Goal: Use online tool/utility

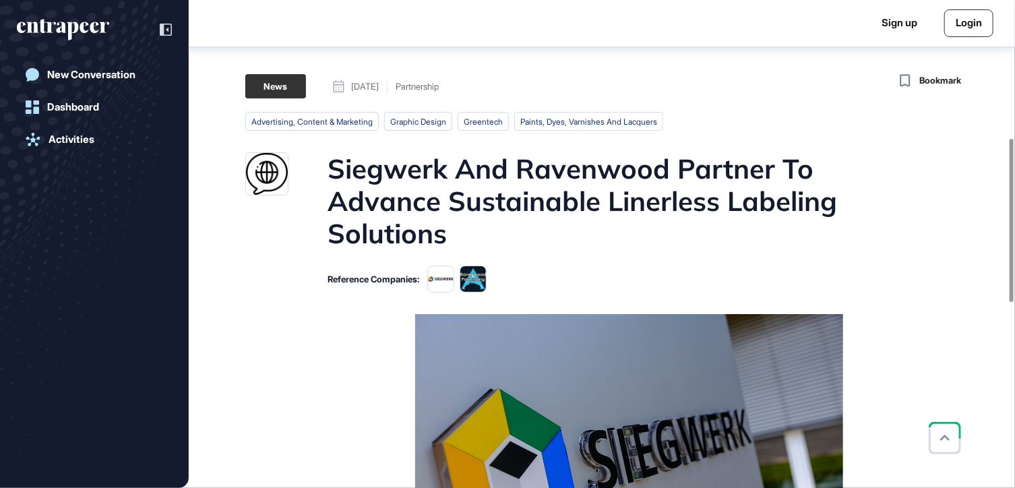
scroll to position [411, 0]
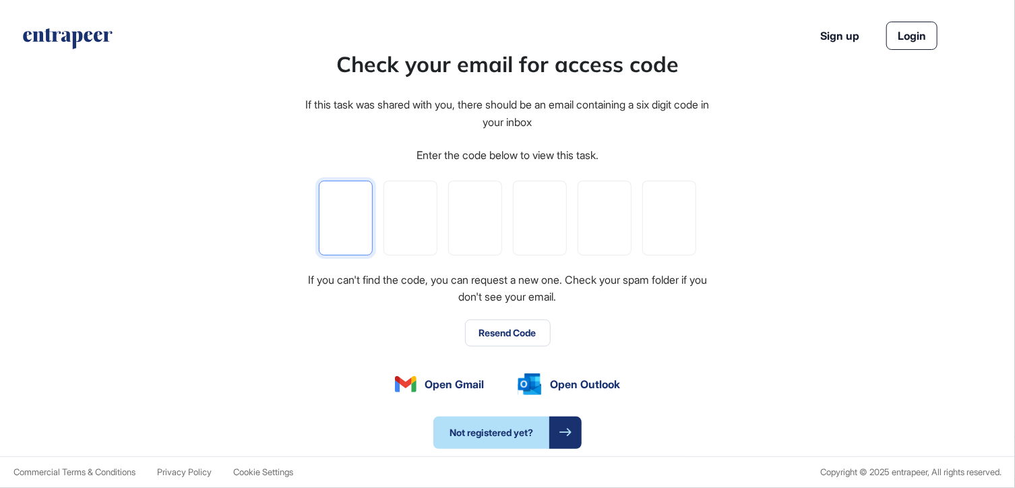
type input "*"
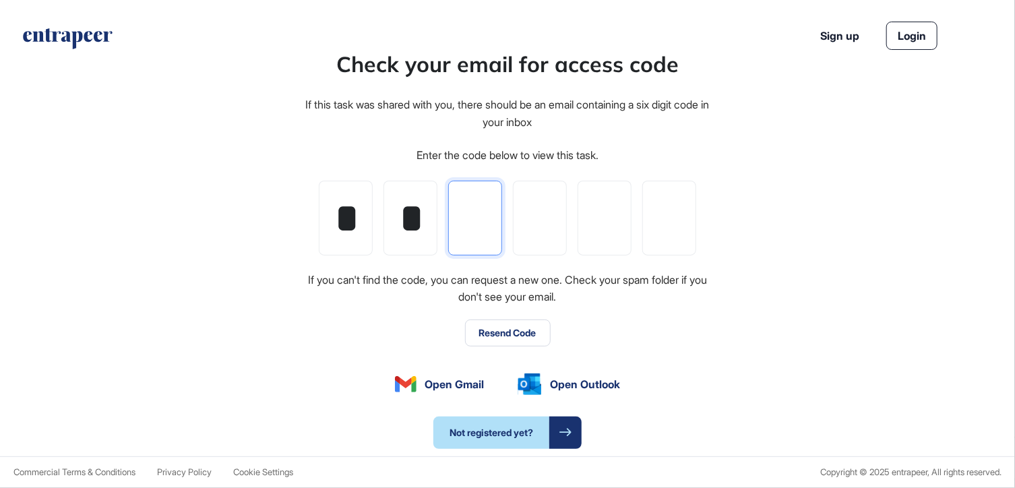
type input "*"
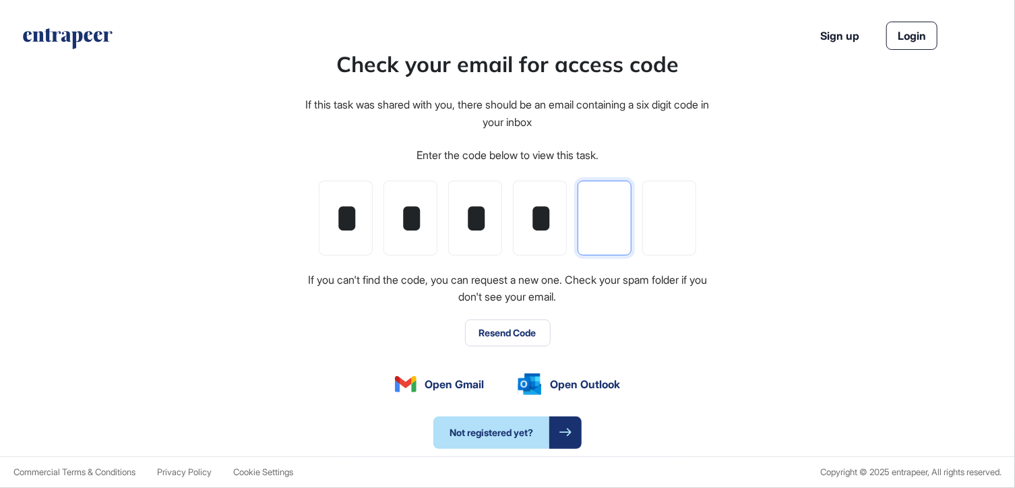
type input "*"
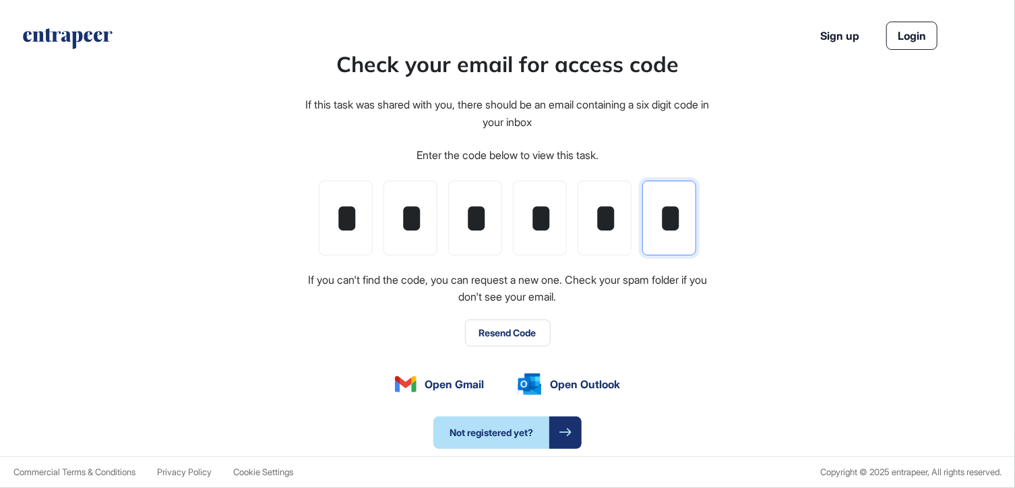
scroll to position [0, 3]
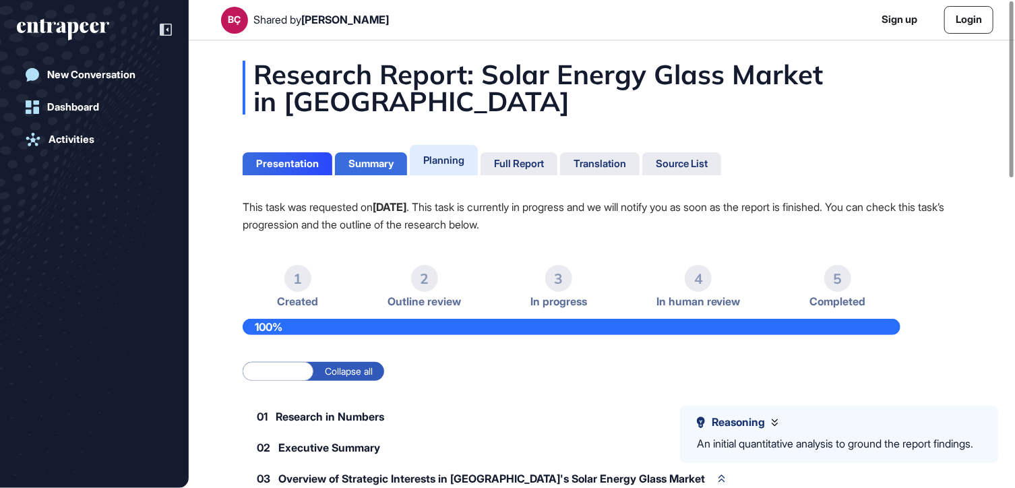
click at [364, 164] on div "Summary" at bounding box center [371, 164] width 45 height 12
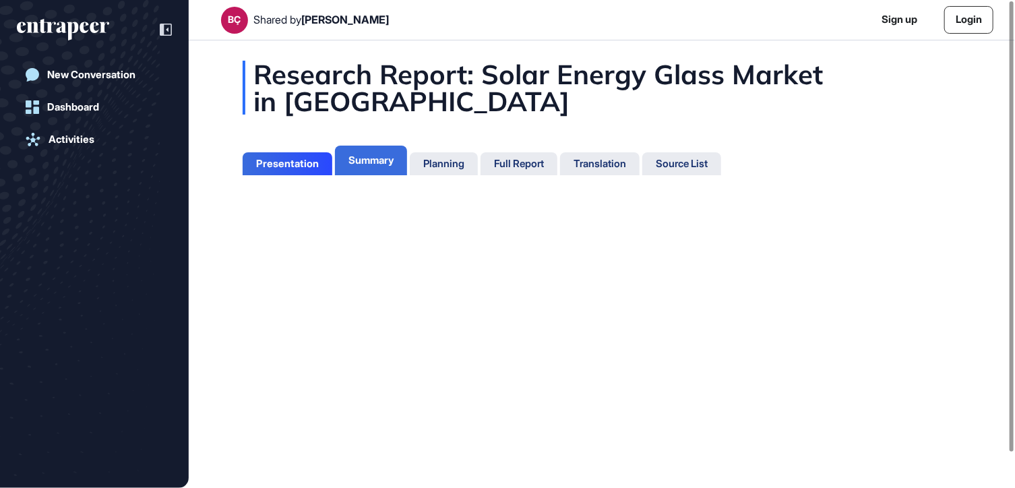
scroll to position [6, 0]
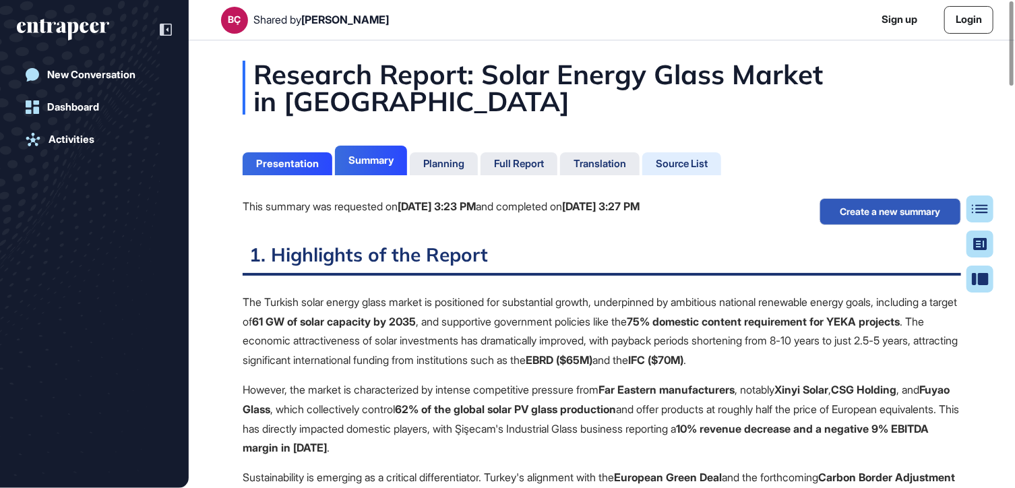
click at [708, 163] on div "Source List" at bounding box center [682, 164] width 52 height 12
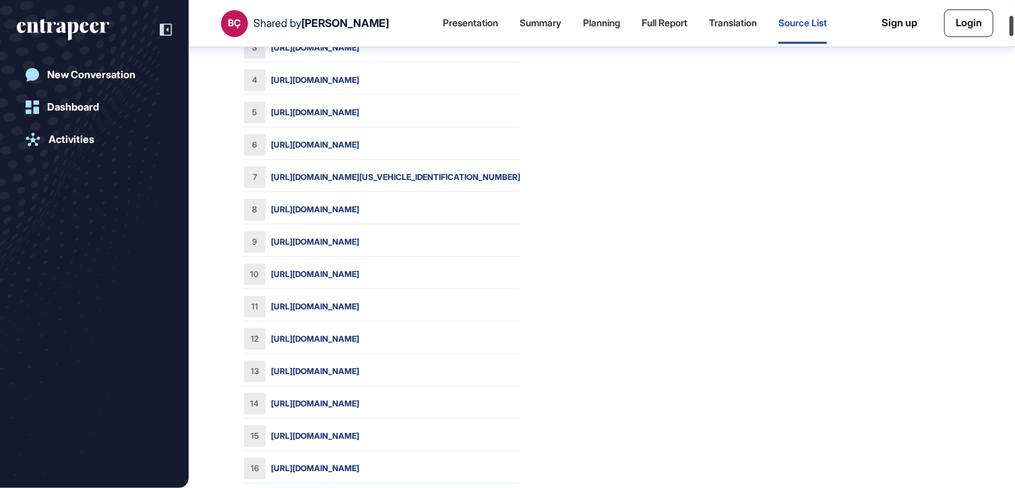
scroll to position [9, 0]
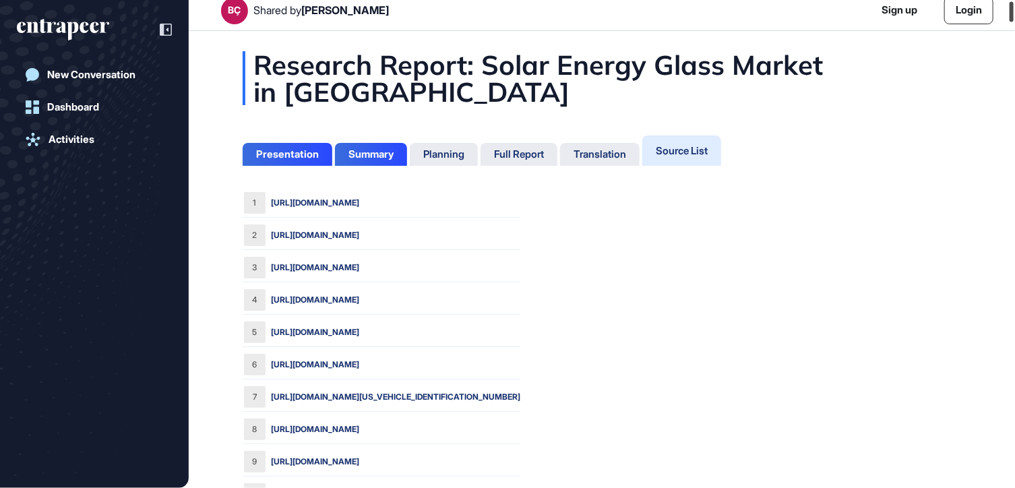
drag, startPoint x: 1015, startPoint y: 90, endPoint x: 1011, endPoint y: 13, distance: 76.9
click at [1011, 13] on div at bounding box center [1012, 12] width 4 height 20
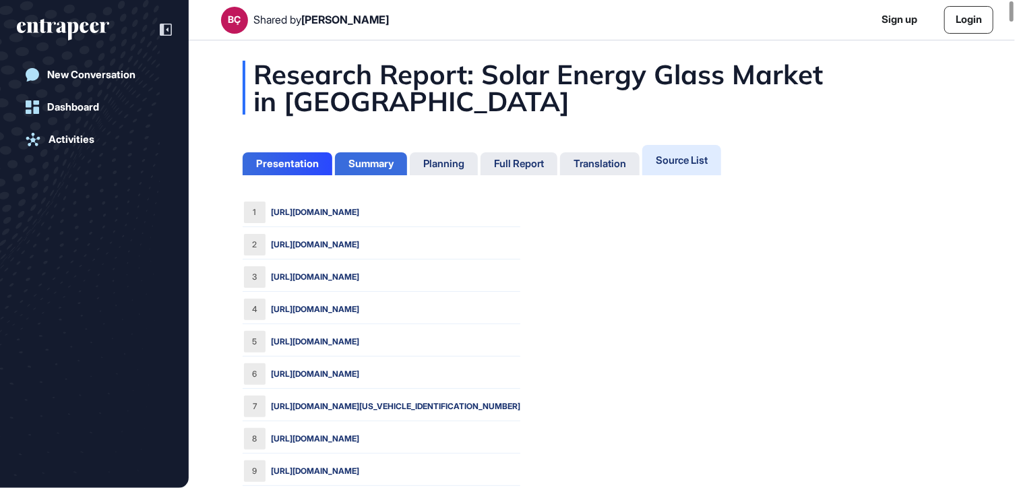
click at [370, 169] on div "Summary" at bounding box center [371, 164] width 45 height 12
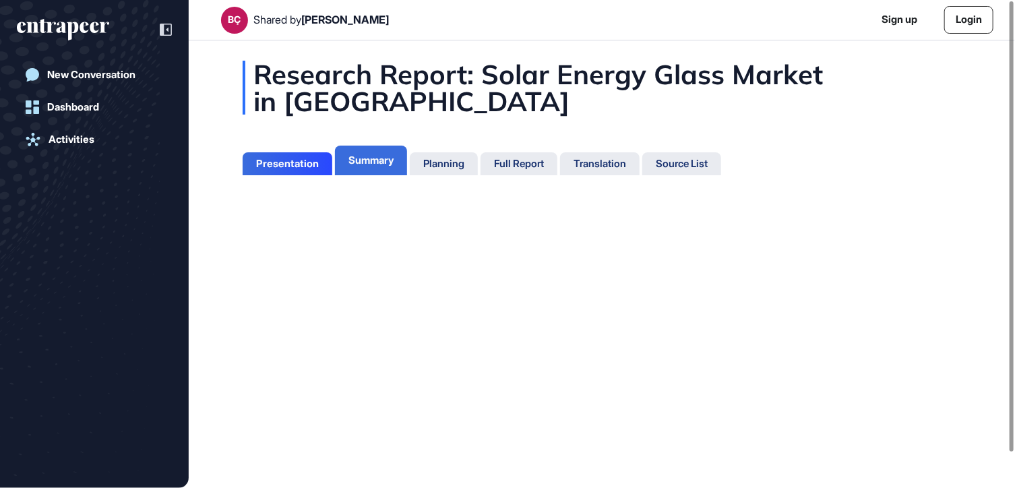
scroll to position [6, 0]
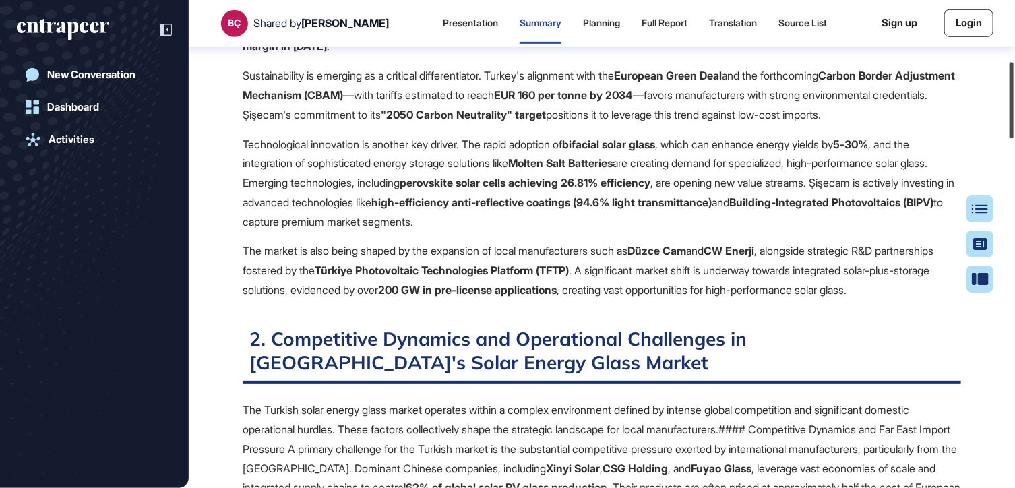
scroll to position [388, 0]
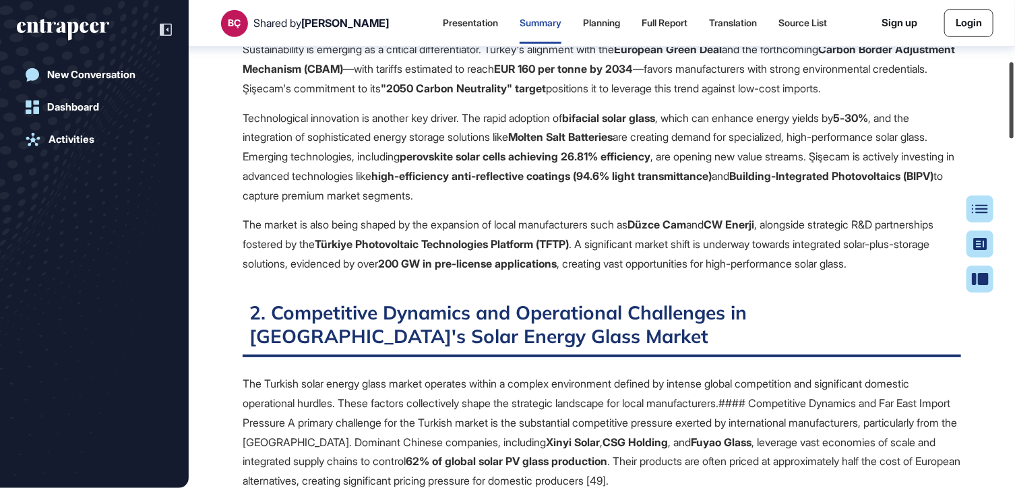
drag, startPoint x: 1013, startPoint y: 247, endPoint x: 1027, endPoint y: 117, distance: 130.3
click at [1015, 117] on html "BÇ Shared by [PERSON_NAME] Presentation Summary Planning Full Report Translatio…" at bounding box center [507, 244] width 1015 height 488
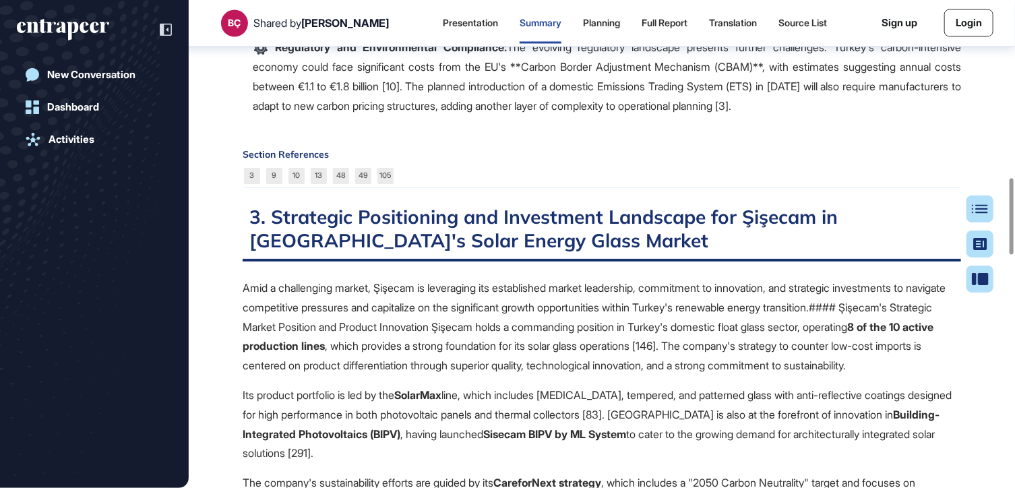
scroll to position [1210, 0]
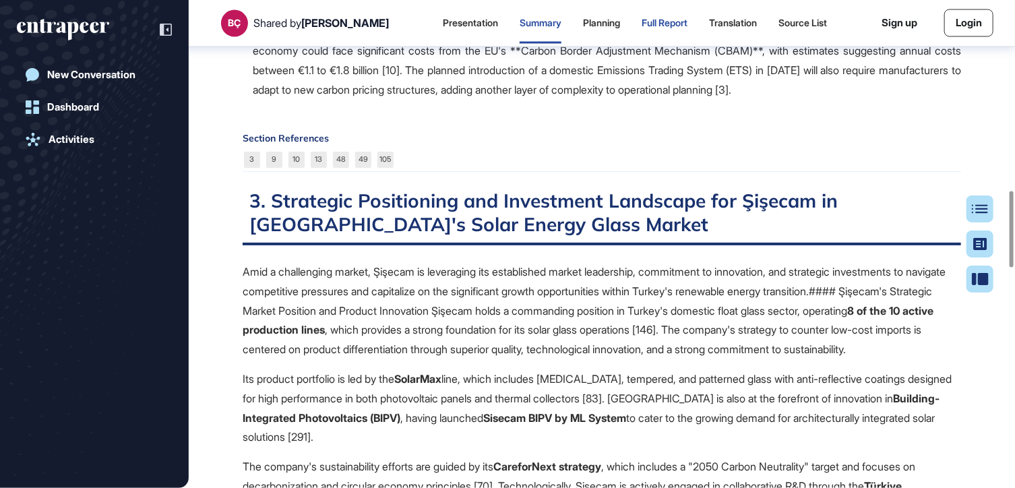
click at [642, 22] on div "Full Report" at bounding box center [665, 23] width 46 height 11
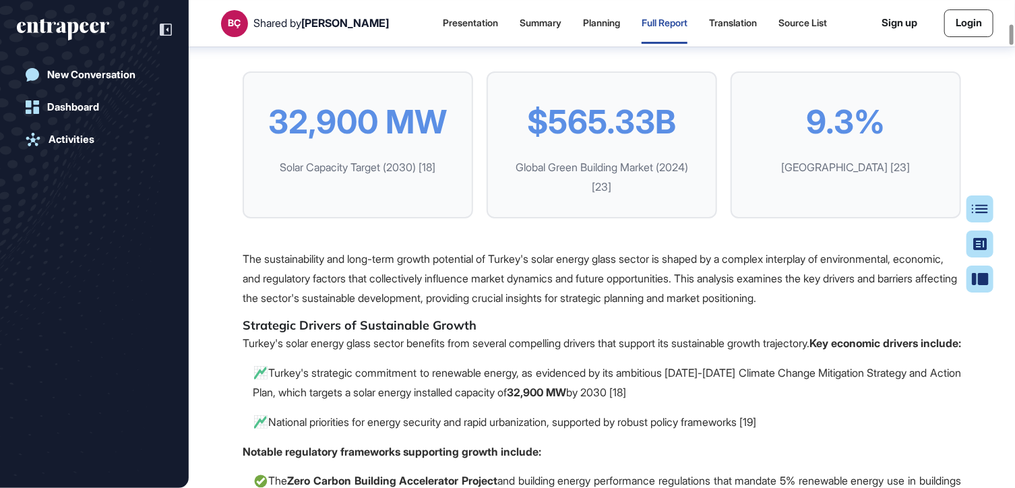
scroll to position [5063, 0]
